Goal: Navigation & Orientation: Find specific page/section

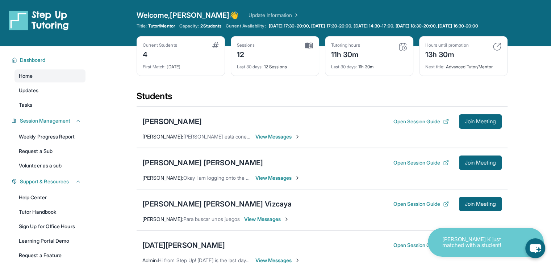
click at [497, 51] on img at bounding box center [496, 46] width 9 height 9
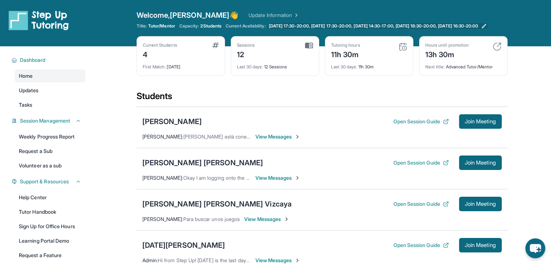
click at [314, 26] on span "[DATE] 17:30-20:00, [DATE] 17:30-20:00, [DATE] 14:30-17:00, [DATE] 18:30-20:00,…" at bounding box center [374, 26] width 210 height 6
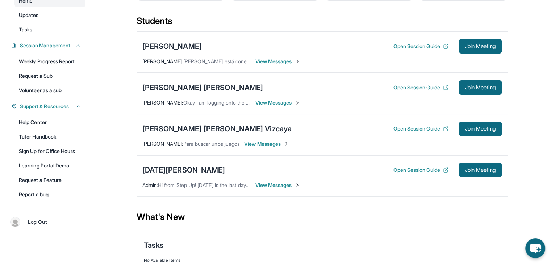
scroll to position [75, 0]
click at [39, 155] on link "Sign Up for Office Hours" at bounding box center [49, 151] width 71 height 13
click at [72, 154] on link "Sign Up for Office Hours" at bounding box center [49, 151] width 71 height 13
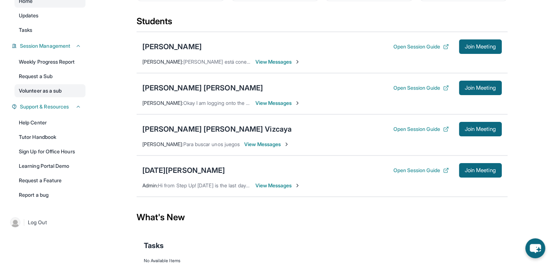
click at [39, 97] on link "Volunteer as a sub" at bounding box center [49, 90] width 71 height 13
click at [36, 80] on link "Request a Sub" at bounding box center [49, 76] width 71 height 13
click at [19, 68] on link "Weekly Progress Report" at bounding box center [49, 61] width 71 height 13
